Goal: Browse casually

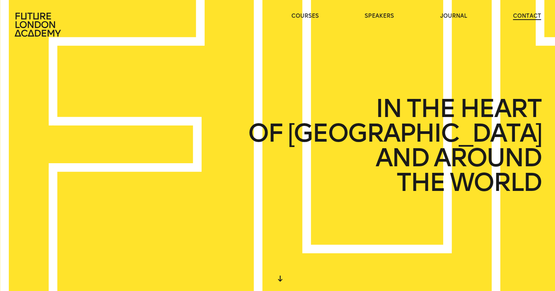
click at [515, 17] on link "contact" at bounding box center [527, 16] width 28 height 8
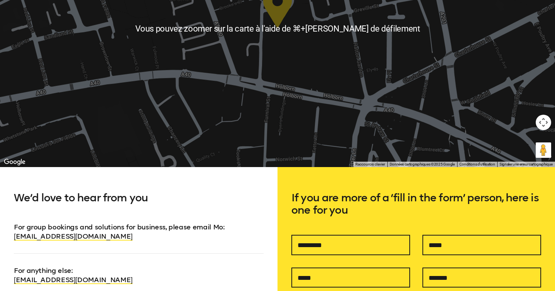
scroll to position [189, 0]
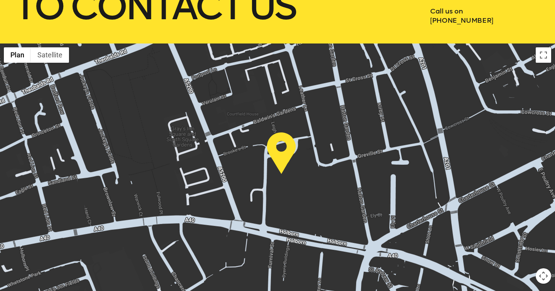
drag, startPoint x: 310, startPoint y: 202, endPoint x: 315, endPoint y: 192, distance: 11.0
click at [315, 192] on div at bounding box center [277, 183] width 555 height 278
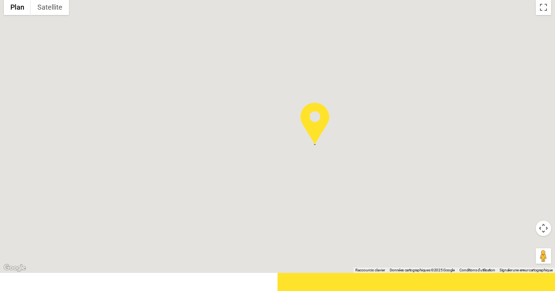
scroll to position [238, 0]
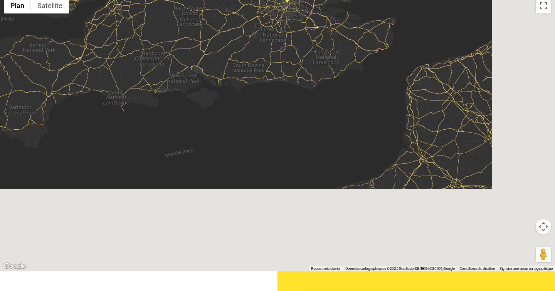
drag, startPoint x: 341, startPoint y: 168, endPoint x: 311, endPoint y: 32, distance: 138.8
click at [311, 29] on div at bounding box center [277, 133] width 555 height 278
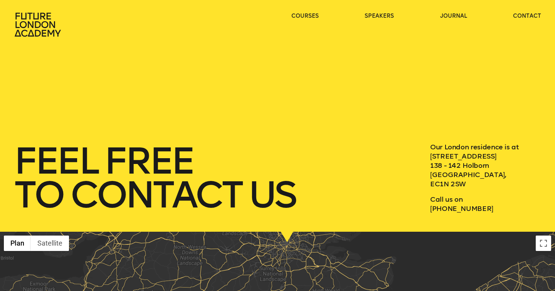
scroll to position [0, 0]
click at [458, 15] on link "journal" at bounding box center [453, 16] width 27 height 8
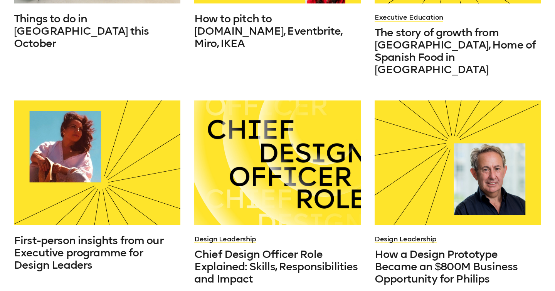
scroll to position [375, 0]
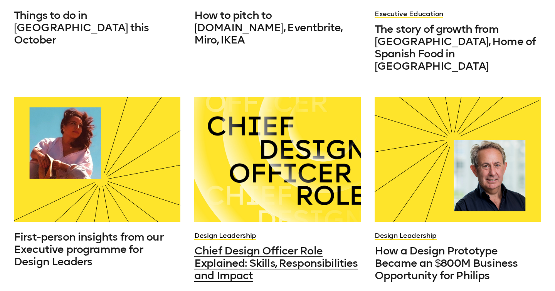
click at [308, 245] on span "Chief Design Officer Role Explained: Skills, Responsibilities and Impact" at bounding box center [276, 263] width 164 height 37
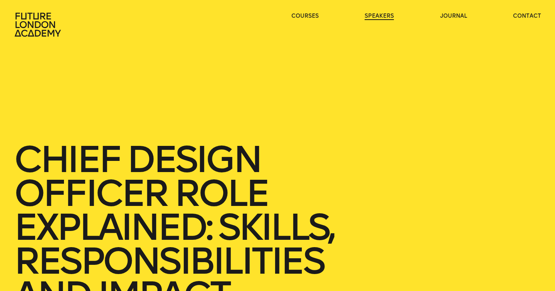
click at [389, 16] on link "speakers" at bounding box center [379, 16] width 29 height 8
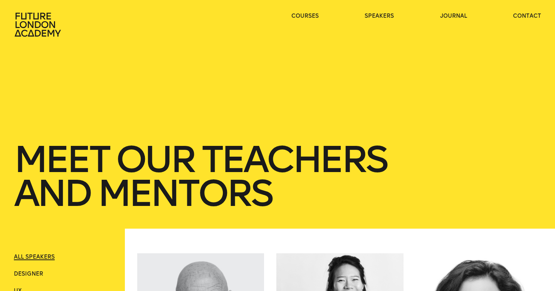
click at [39, 21] on icon at bounding box center [38, 24] width 49 height 25
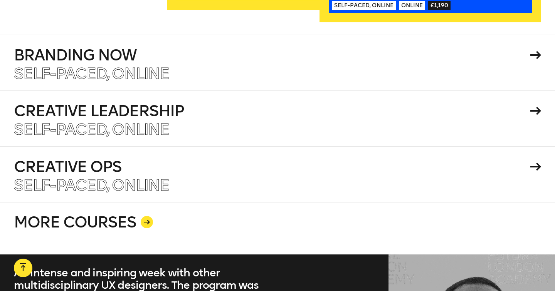
scroll to position [1316, 0]
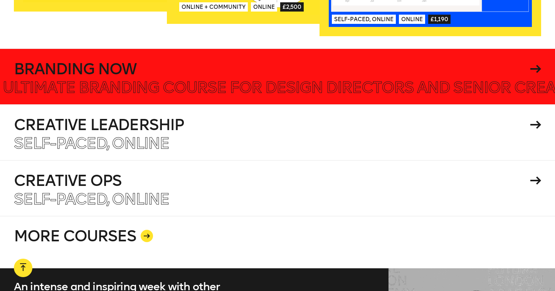
click at [263, 65] on h4 "Branding Now" at bounding box center [271, 68] width 514 height 15
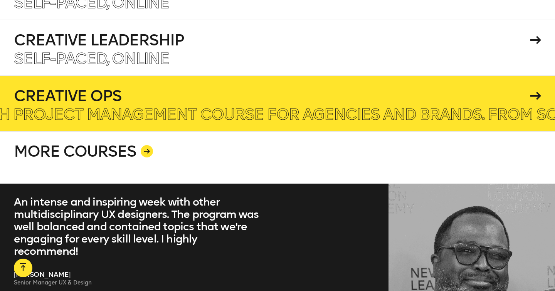
scroll to position [1410, 0]
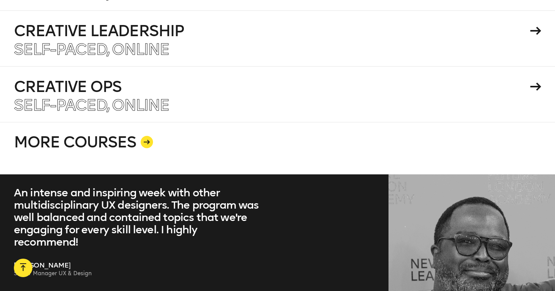
click at [173, 139] on link "MORE COURSES" at bounding box center [277, 148] width 527 height 52
click at [146, 140] on icon at bounding box center [147, 142] width 6 height 5
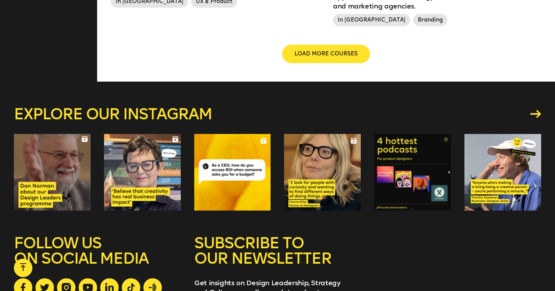
scroll to position [1030, 0]
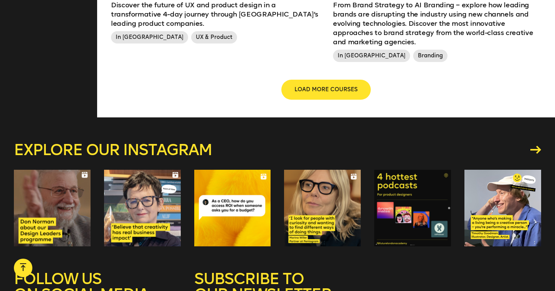
click at [318, 86] on span "LOAD MORE COURSES" at bounding box center [326, 90] width 63 height 8
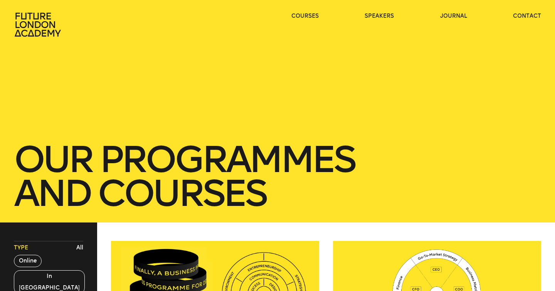
scroll to position [0, 0]
click at [37, 19] on icon at bounding box center [38, 25] width 46 height 24
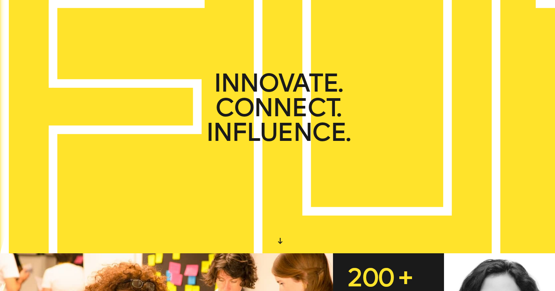
scroll to position [38, 0]
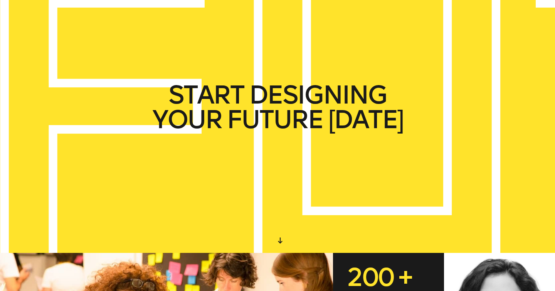
click at [280, 242] on div at bounding box center [280, 241] width 14 height 14
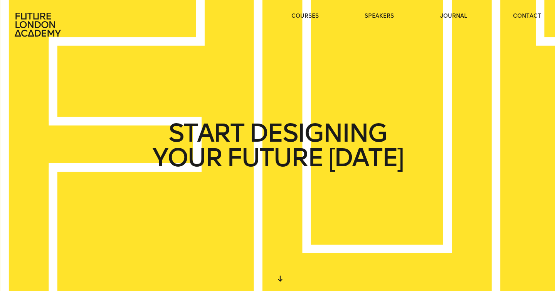
scroll to position [0, 0]
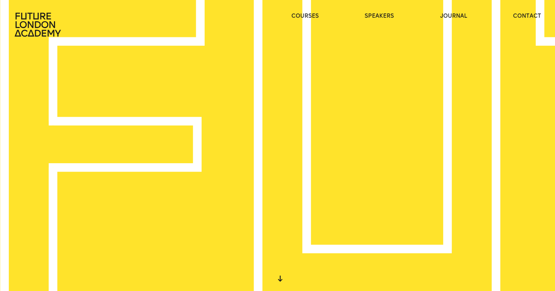
drag, startPoint x: 304, startPoint y: 131, endPoint x: 345, endPoint y: 212, distance: 91.7
click at [346, 213] on div "START DESIGNING YOUR FUTURE [DATE] WE CREATE LEARNING EXPERIENCES IN THE HEART …" at bounding box center [277, 145] width 555 height 291
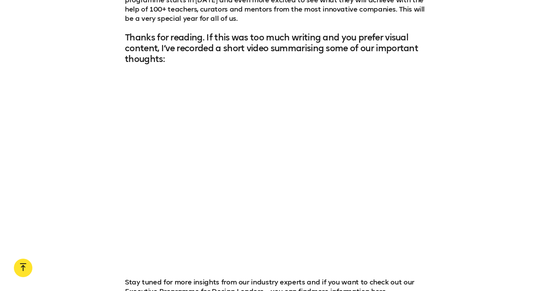
scroll to position [2723, 0]
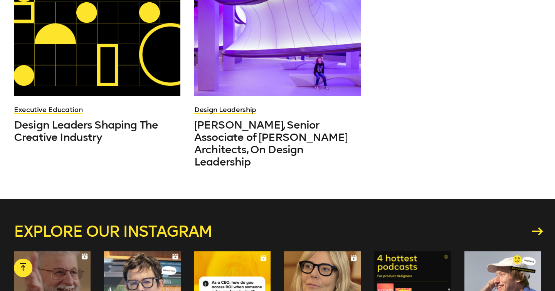
scroll to position [2266, 0]
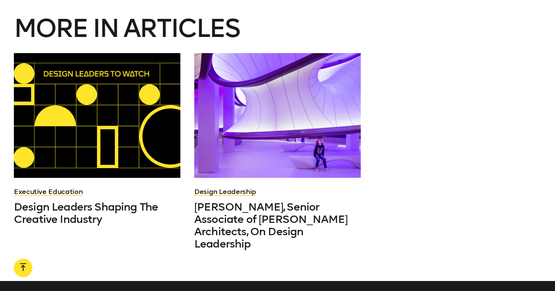
click at [150, 178] on div "Executive Education Design Leaders Shaping The Creative Industry" at bounding box center [97, 139] width 167 height 173
click at [153, 128] on div at bounding box center [97, 115] width 167 height 125
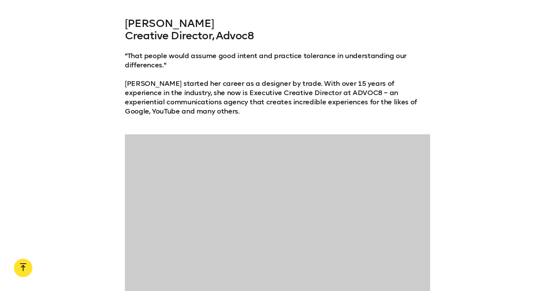
scroll to position [3311, 0]
